Goal: Use online tool/utility: Utilize a website feature to perform a specific function

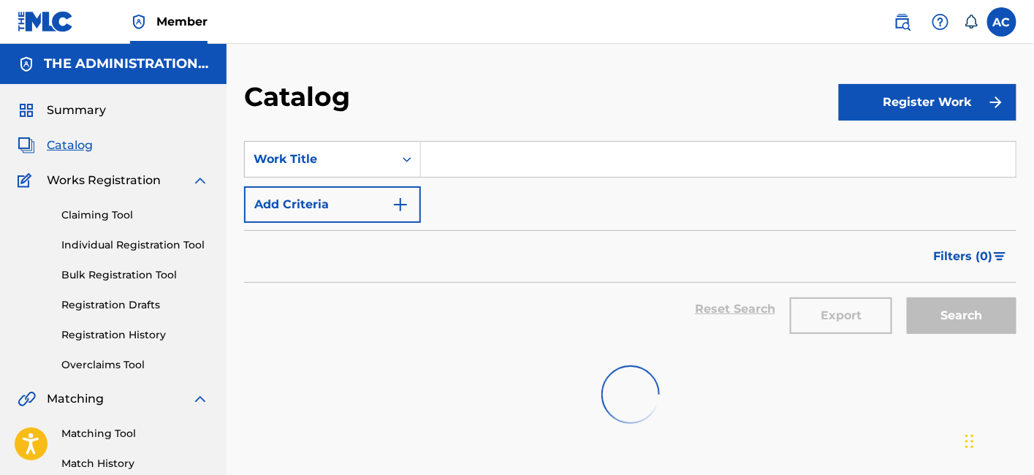
drag, startPoint x: 0, startPoint y: 0, endPoint x: 70, endPoint y: 151, distance: 166.8
click at [70, 151] on span "Catalog" at bounding box center [70, 146] width 46 height 18
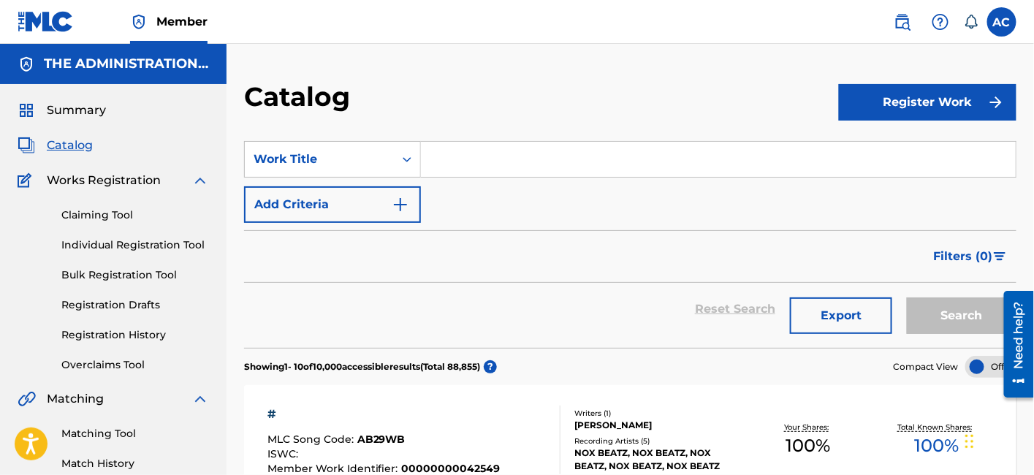
click at [447, 156] on input "Search Form" at bounding box center [718, 159] width 595 height 35
paste input "Lapillus"
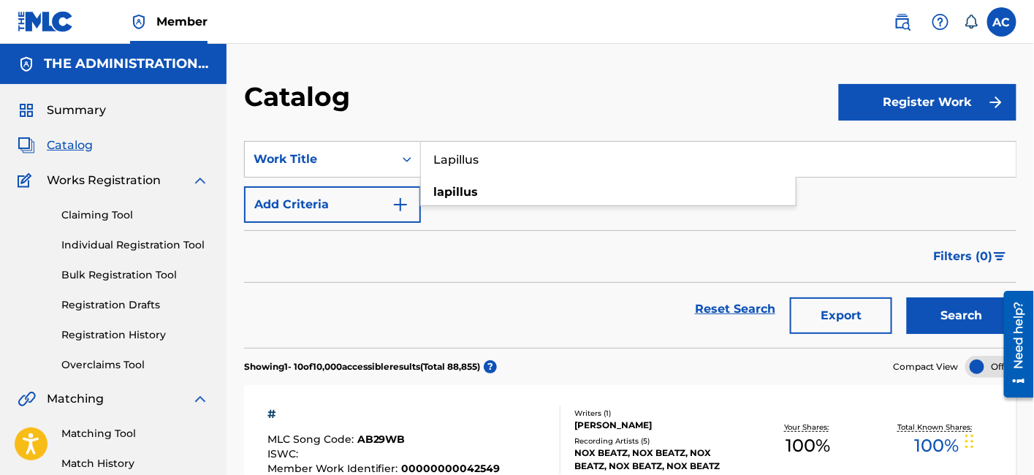
type input "Lapillus"
click at [396, 202] on img "Search Form" at bounding box center [401, 205] width 18 height 18
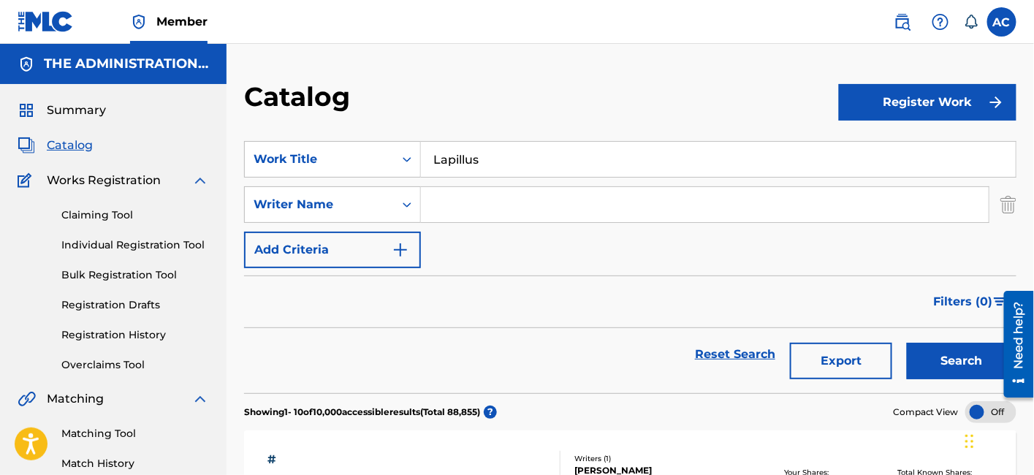
click at [931, 361] on button "Search" at bounding box center [962, 361] width 110 height 37
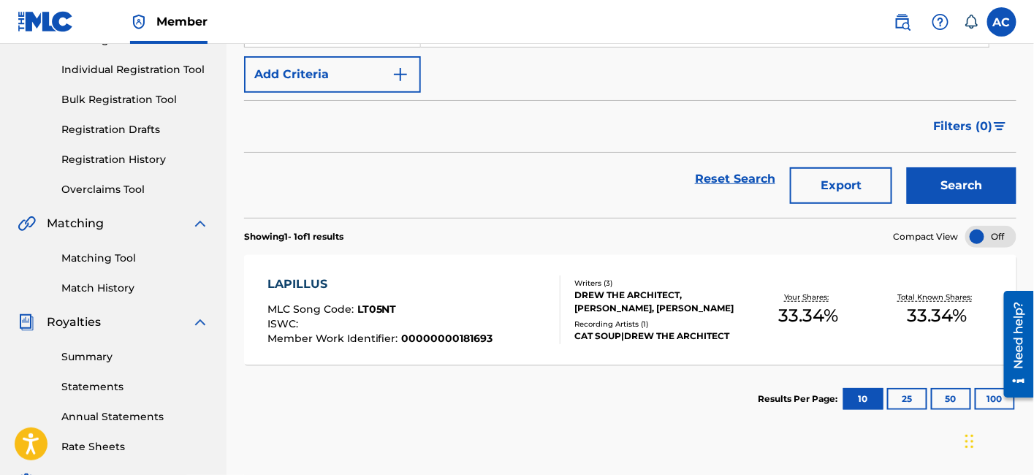
scroll to position [186, 0]
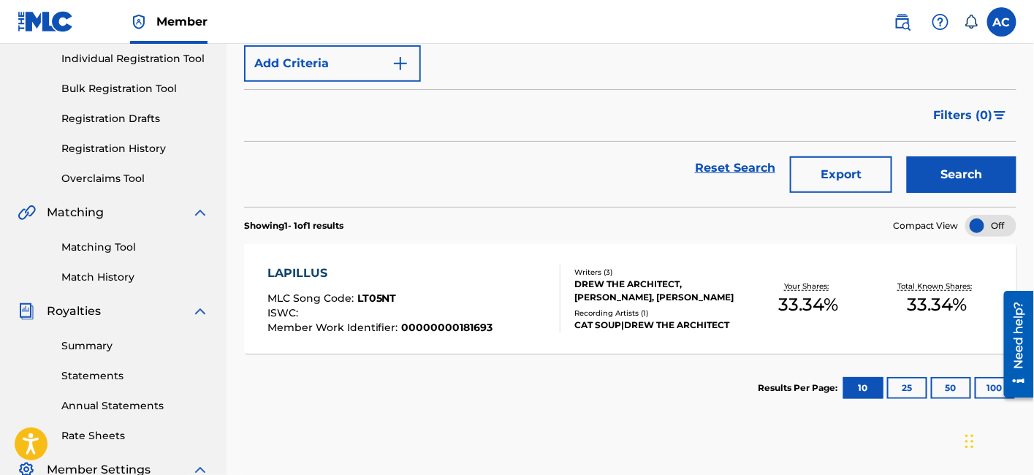
click at [650, 323] on div "CAT SOUP|DREW THE ARCHITECT" at bounding box center [660, 325] width 170 height 13
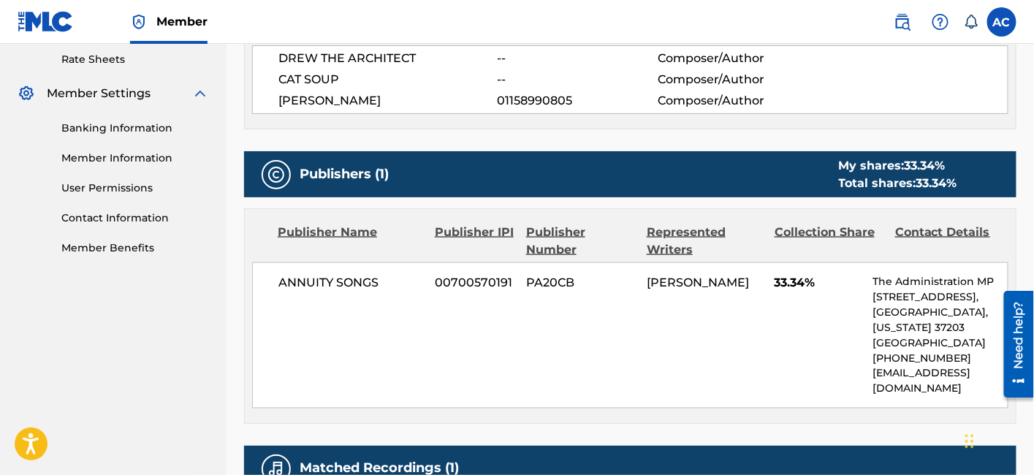
scroll to position [800, 0]
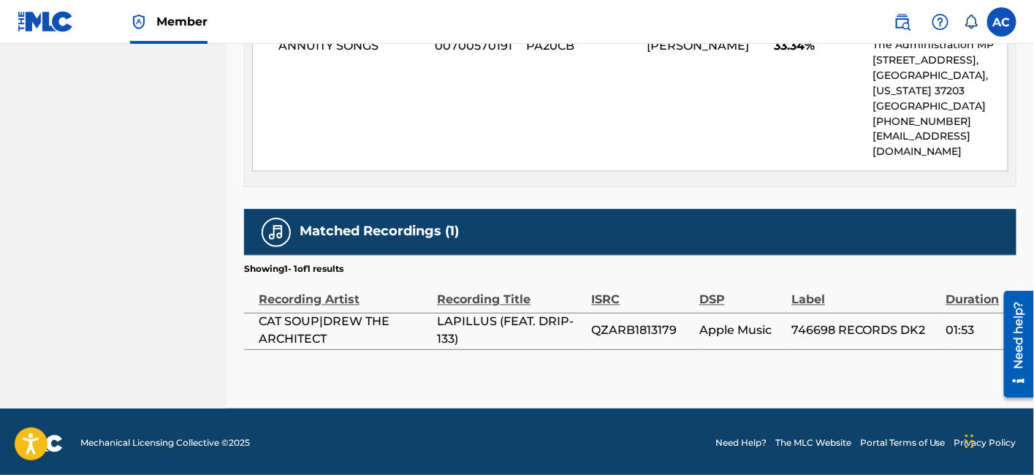
click at [647, 327] on span "QZARB1813179" at bounding box center [642, 331] width 100 height 18
copy span "QZARB1813179"
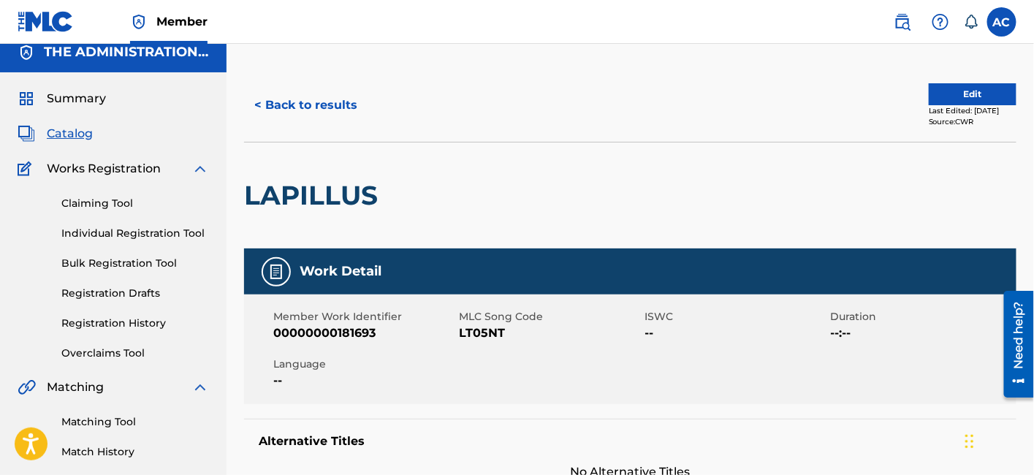
scroll to position [0, 0]
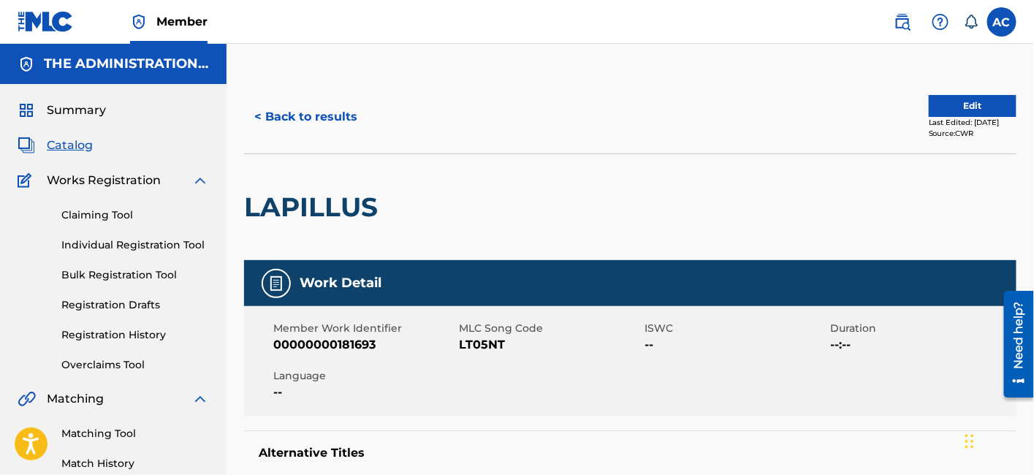
click at [330, 218] on h2 "LAPILLUS" at bounding box center [314, 207] width 141 height 33
copy div "LAPILLUS"
click at [482, 345] on span "LT05NT" at bounding box center [550, 345] width 182 height 18
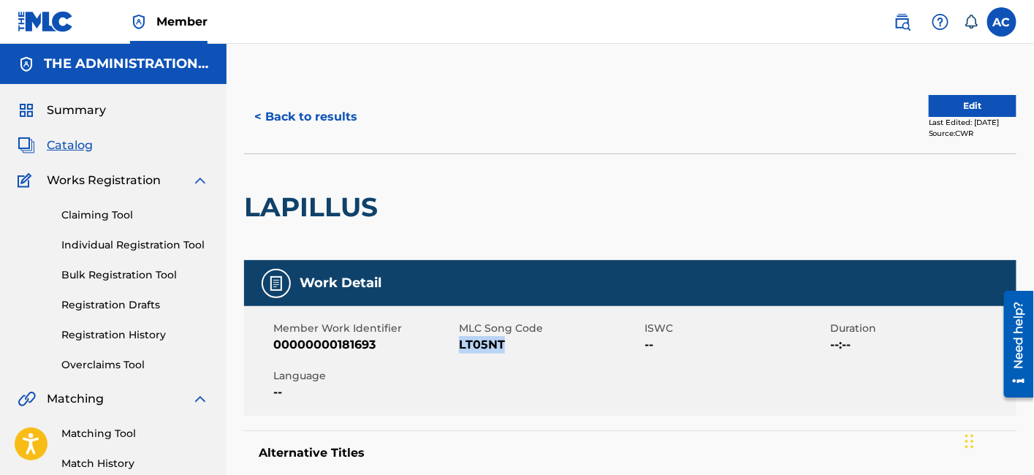
click at [482, 345] on span "LT05NT" at bounding box center [550, 345] width 182 height 18
copy span "LT05NT"
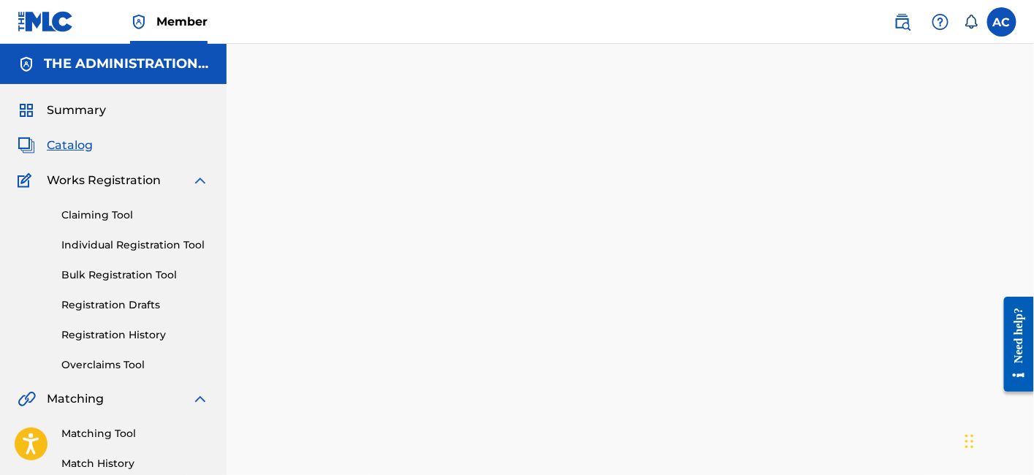
click at [484, 13] on nav "Member AC AC Admin [EMAIL_ADDRESS][DOMAIN_NAME] [EMAIL_ADDRESS][DOMAIN_NAME] No…" at bounding box center [517, 22] width 1034 height 44
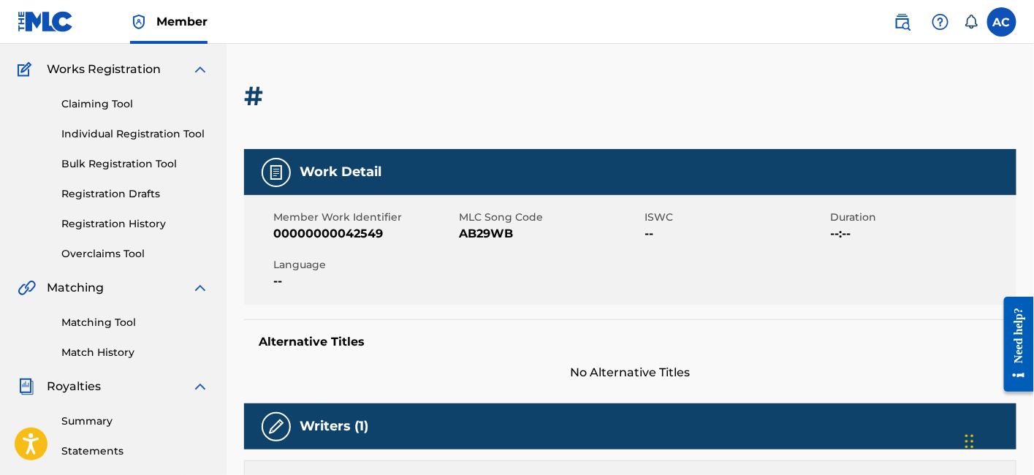
scroll to position [112, 0]
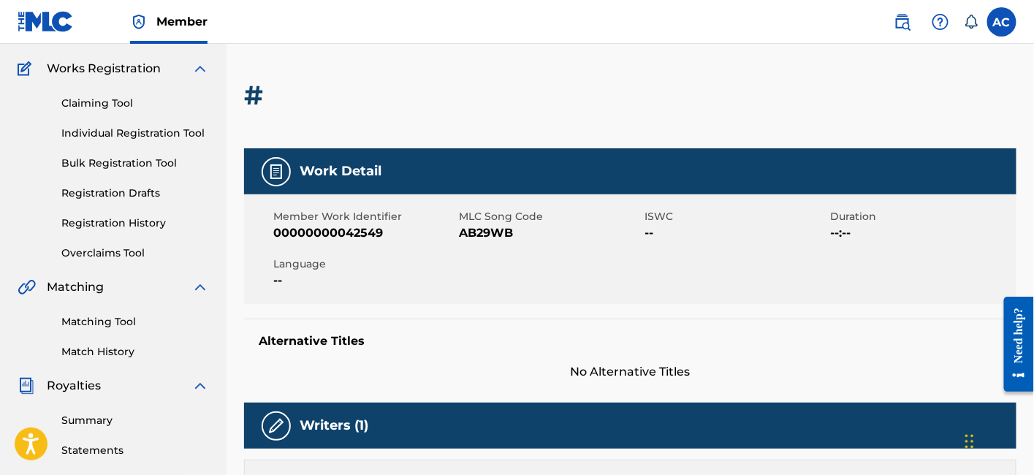
click at [108, 327] on link "Matching Tool" at bounding box center [135, 321] width 148 height 15
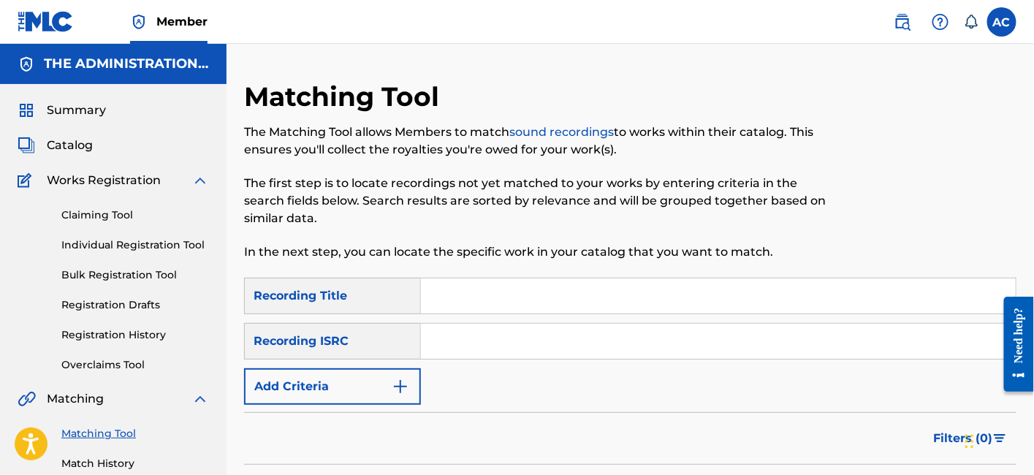
click at [488, 353] on input "Search Form" at bounding box center [718, 341] width 595 height 35
paste input "QZARB1813179"
type input "QZARB1813179"
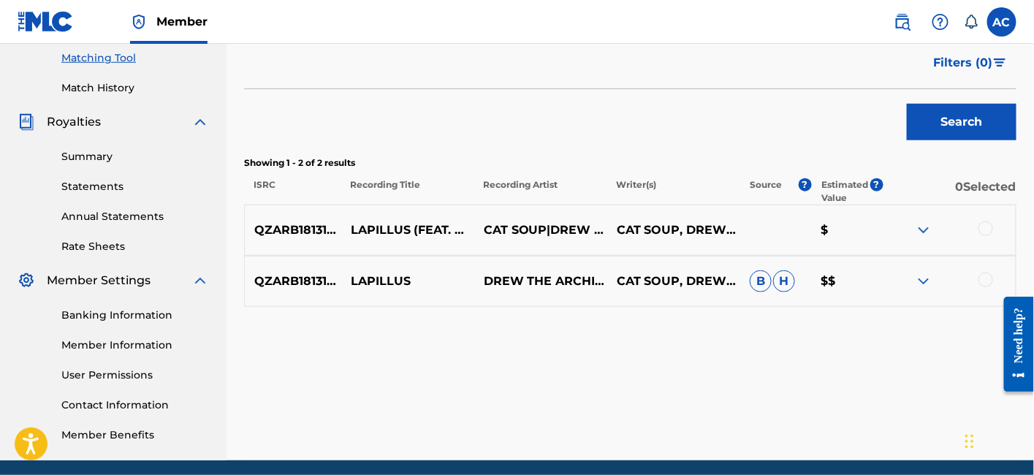
scroll to position [385, 0]
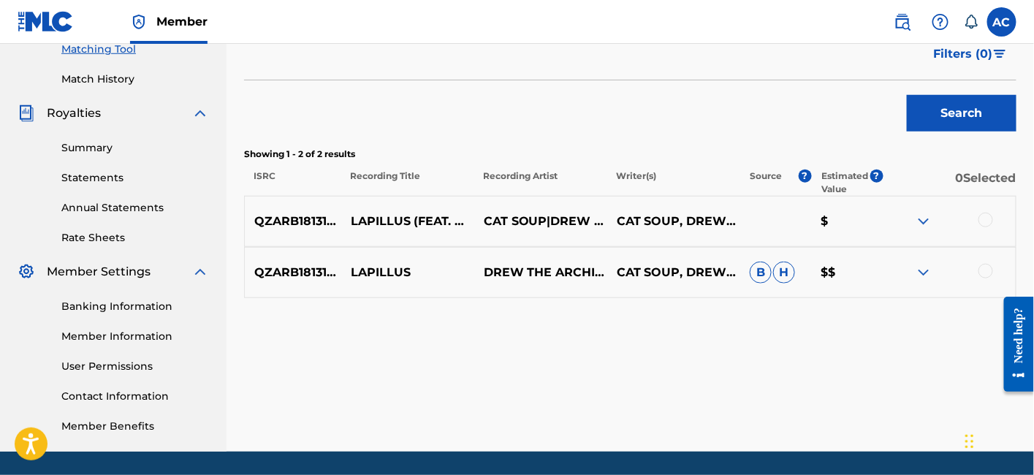
click at [985, 220] on div at bounding box center [986, 220] width 15 height 15
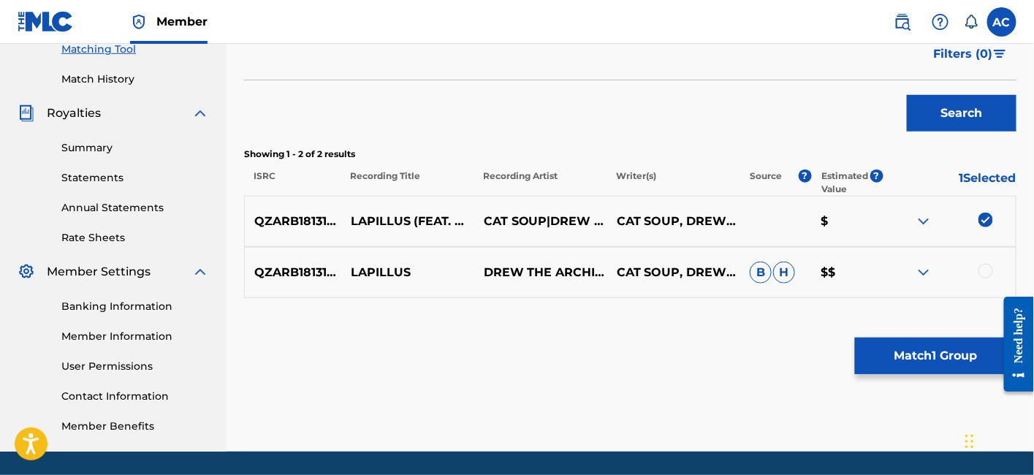
click at [989, 270] on div at bounding box center [986, 271] width 15 height 15
click at [920, 346] on button "Match 2 Groups" at bounding box center [936, 356] width 162 height 37
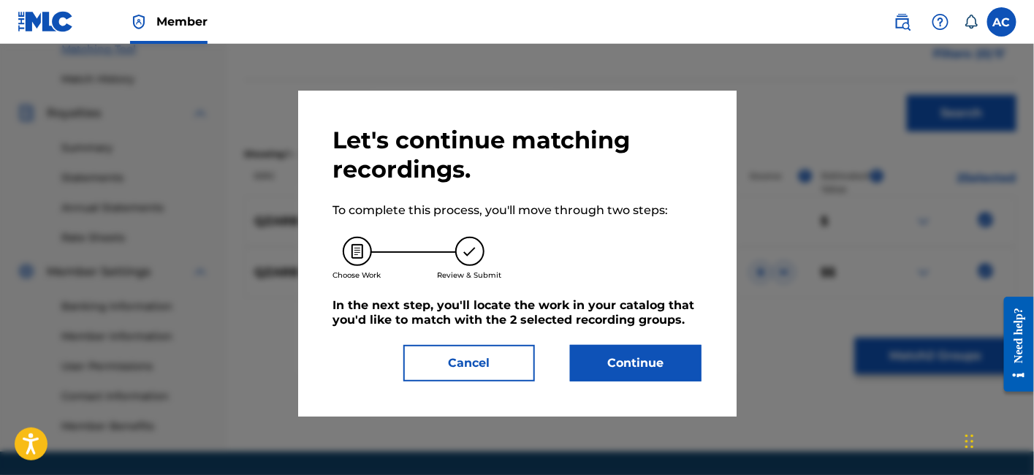
click at [673, 374] on button "Continue" at bounding box center [636, 363] width 132 height 37
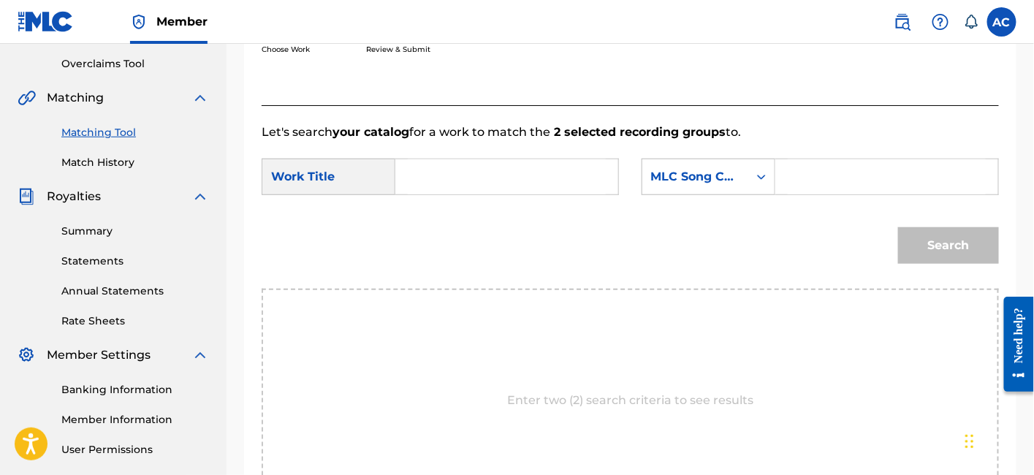
scroll to position [300, 0]
click at [541, 178] on input "Search Form" at bounding box center [507, 177] width 198 height 35
paste input "LAPILLUS"
type input "LAPILLUS"
click at [782, 179] on div "Search Form" at bounding box center [888, 177] width 224 height 37
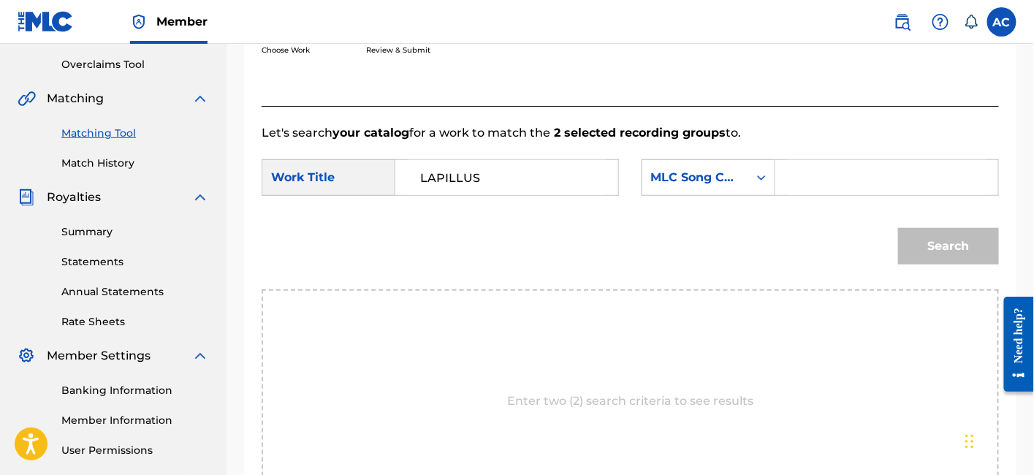
click at [797, 178] on input "Search Form" at bounding box center [887, 177] width 198 height 35
paste input "LT05NT"
type input "LT05NT"
click at [931, 235] on button "Search" at bounding box center [948, 246] width 101 height 37
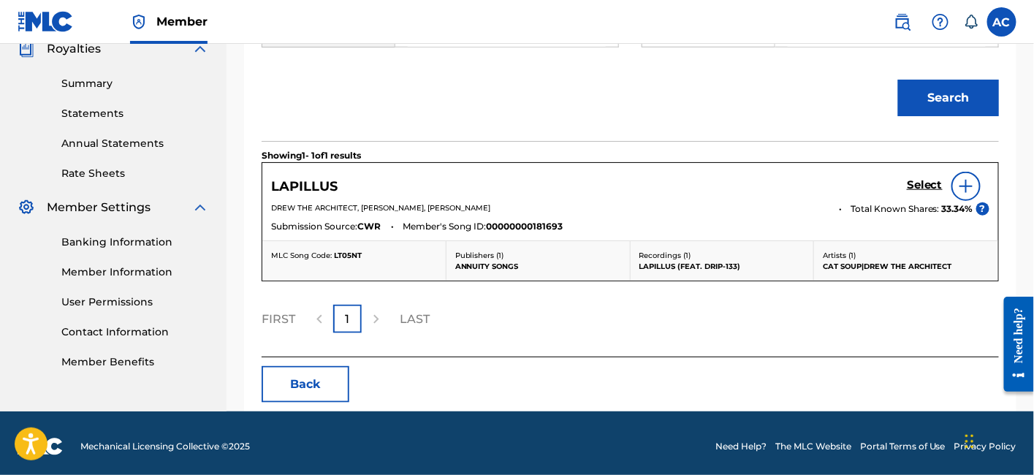
scroll to position [453, 0]
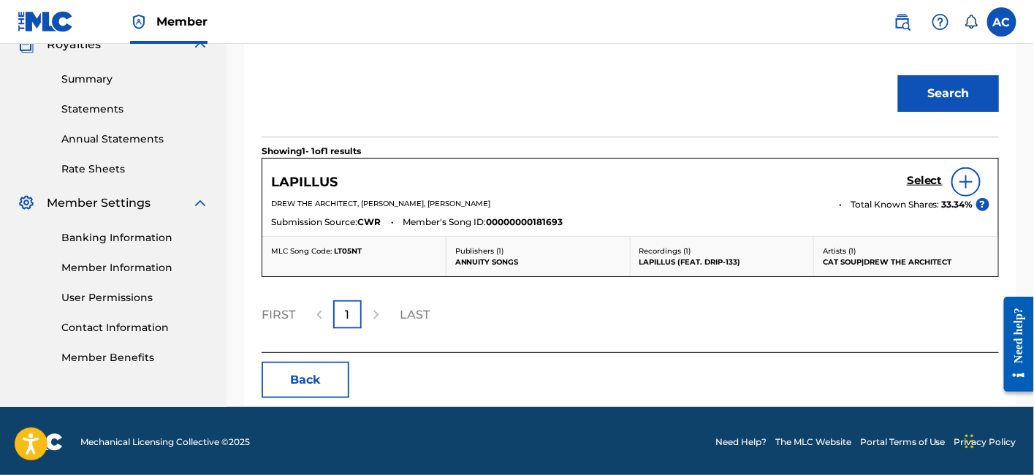
click at [911, 182] on h5 "Select" at bounding box center [925, 181] width 36 height 14
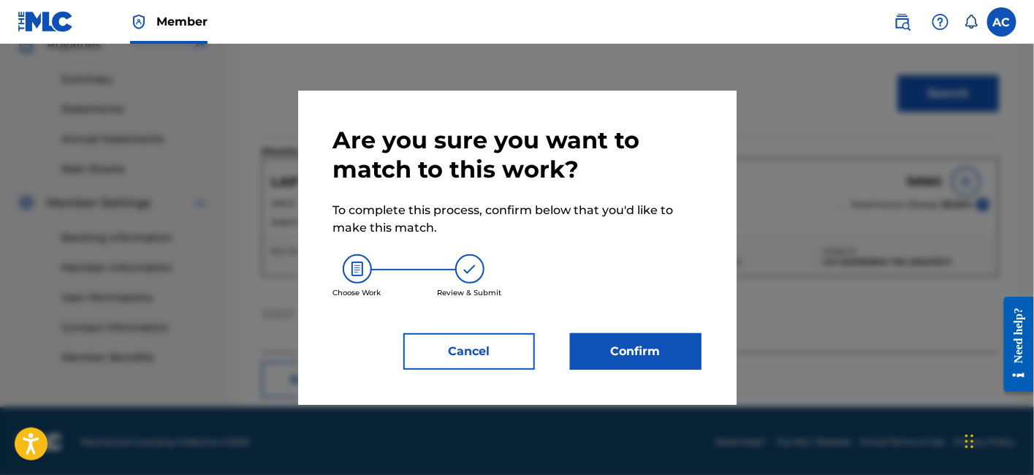
click at [612, 352] on button "Confirm" at bounding box center [636, 351] width 132 height 37
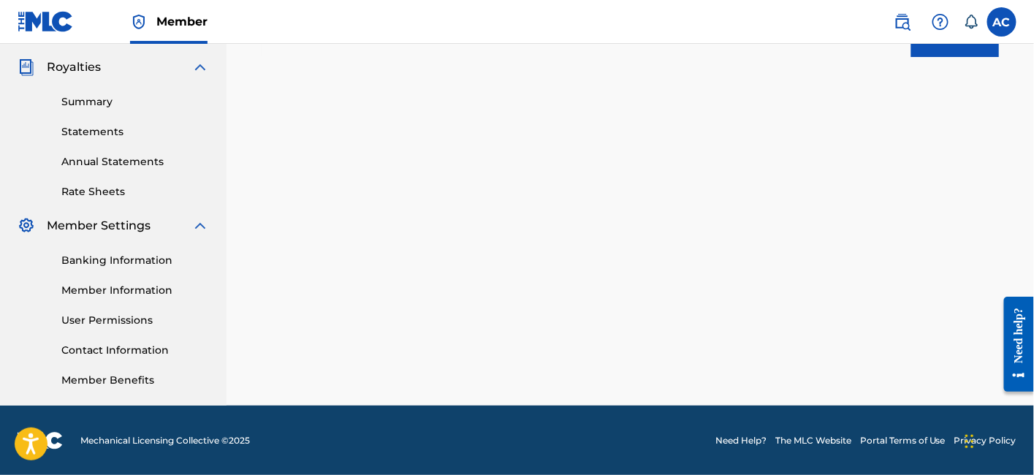
scroll to position [347, 0]
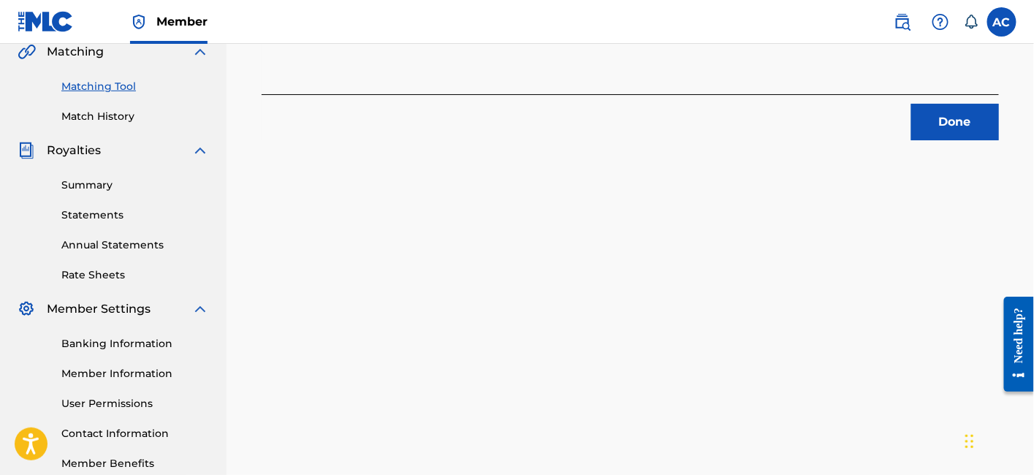
click at [950, 139] on button "Done" at bounding box center [956, 122] width 88 height 37
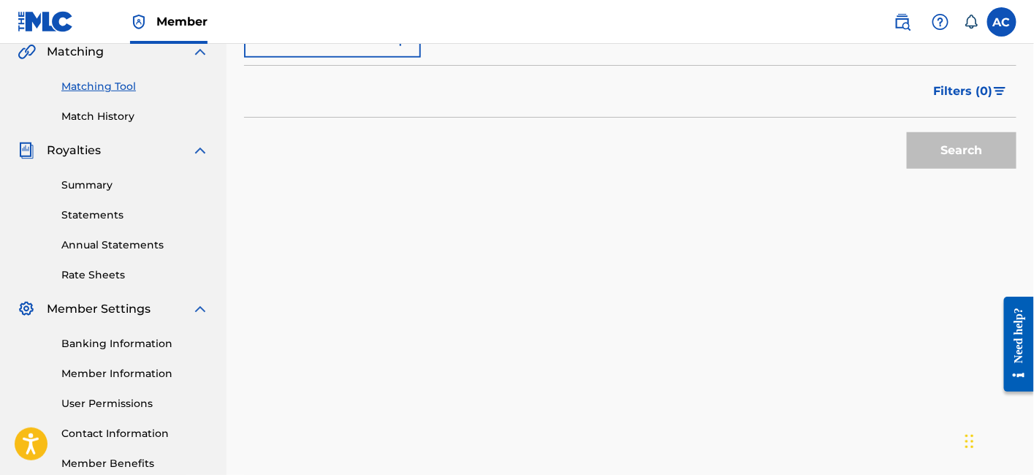
click at [950, 139] on div "Search" at bounding box center [958, 147] width 117 height 58
